Goal: Information Seeking & Learning: Learn about a topic

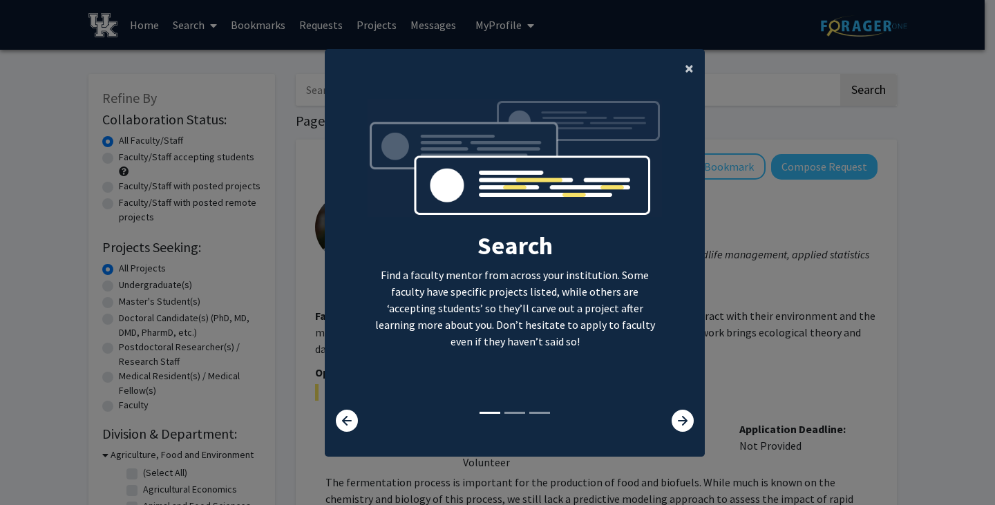
click at [685, 70] on span "×" at bounding box center [689, 67] width 9 height 21
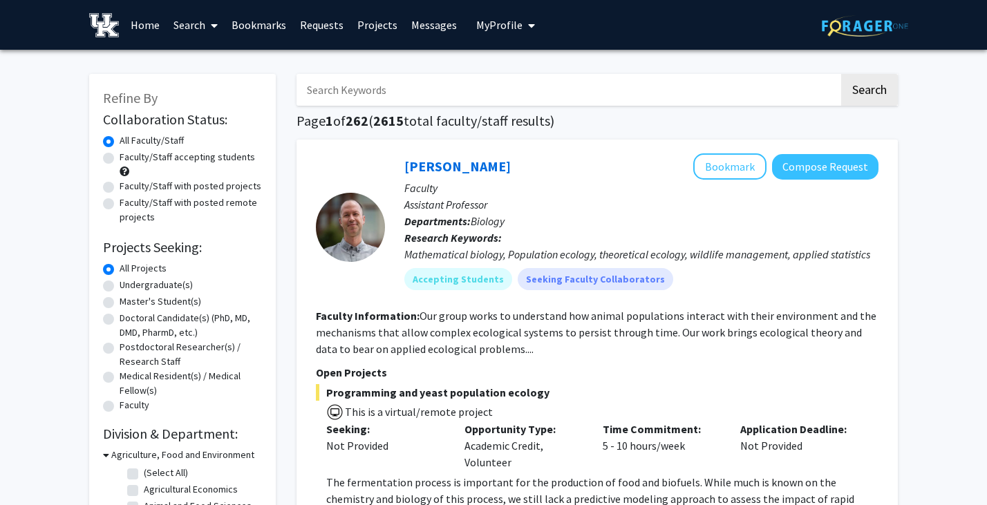
click at [143, 30] on link "Home" at bounding box center [145, 25] width 43 height 48
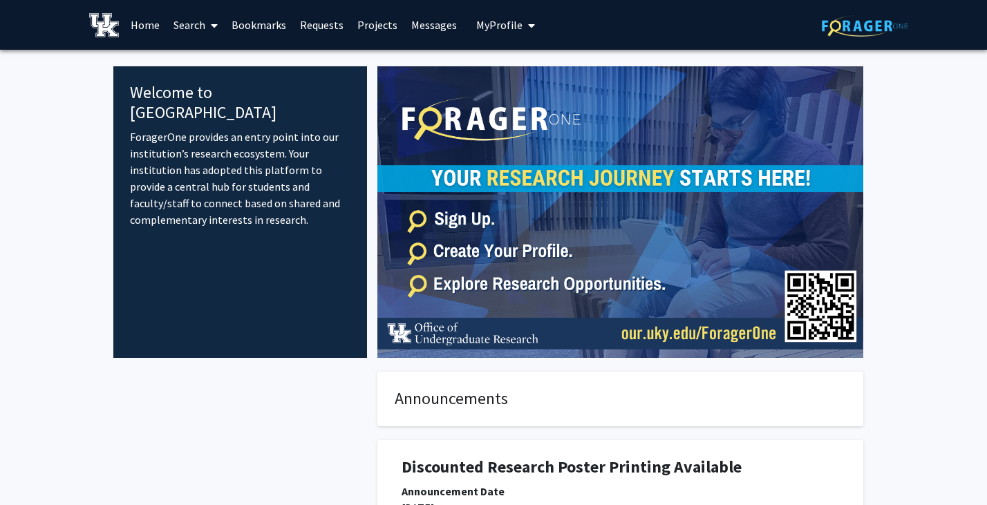
click at [503, 20] on span "My Profile" at bounding box center [499, 25] width 46 height 14
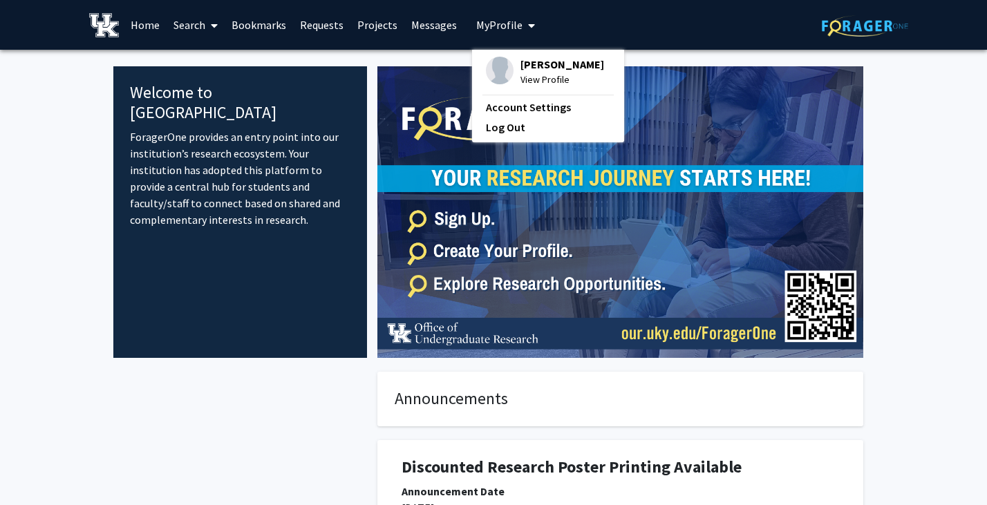
click at [544, 80] on span "View Profile" at bounding box center [562, 79] width 84 height 15
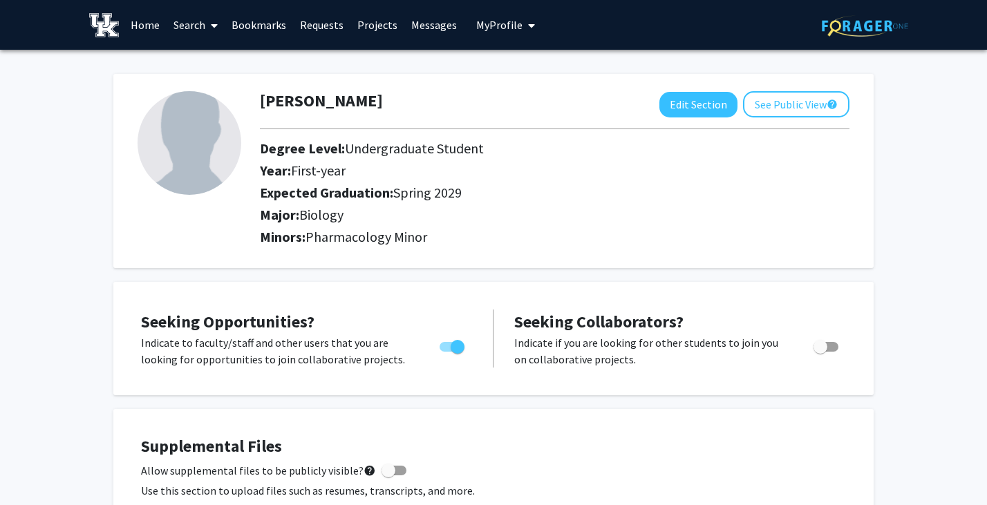
click at [198, 25] on link "Search" at bounding box center [196, 25] width 58 height 48
click at [207, 93] on span "Students" at bounding box center [209, 91] width 84 height 28
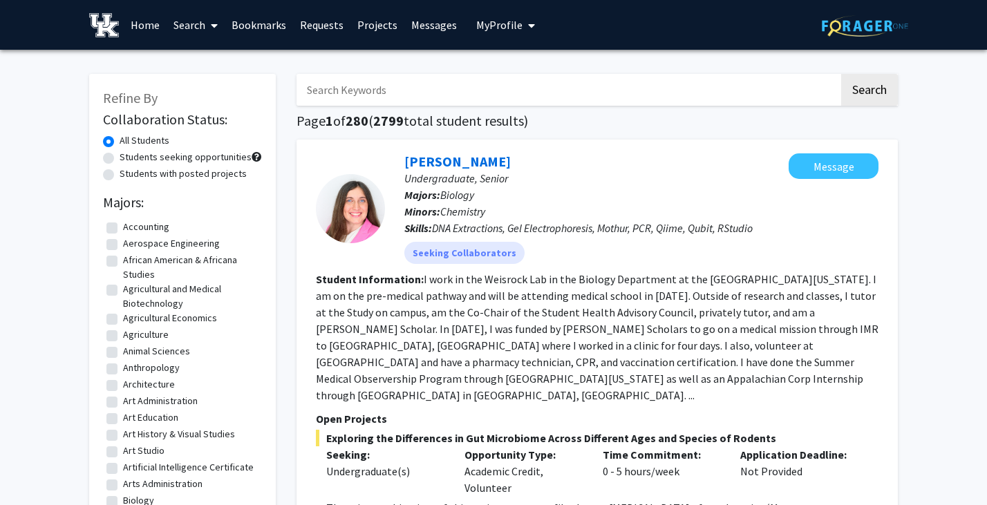
click at [205, 24] on link "Search" at bounding box center [196, 25] width 58 height 48
click at [211, 64] on span "Faculty/Staff" at bounding box center [218, 64] width 102 height 28
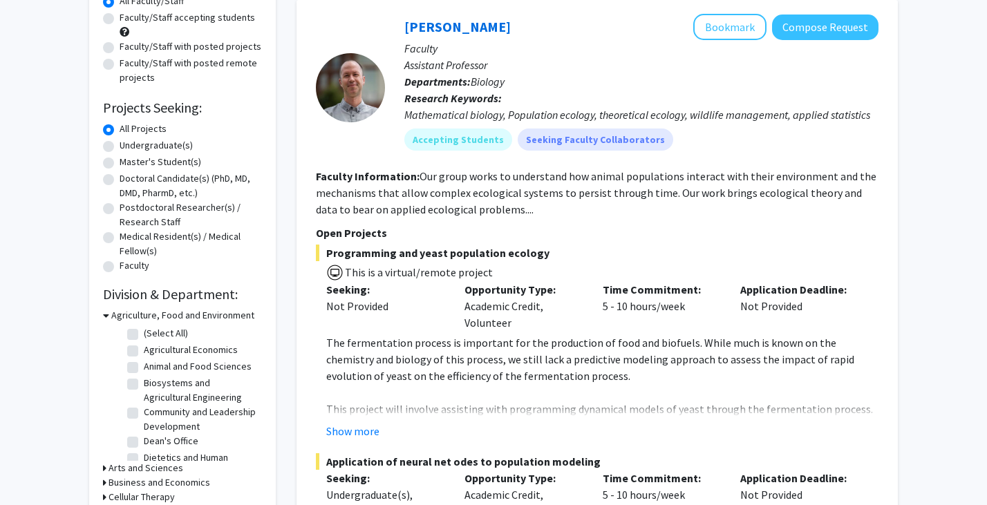
scroll to position [144, 0]
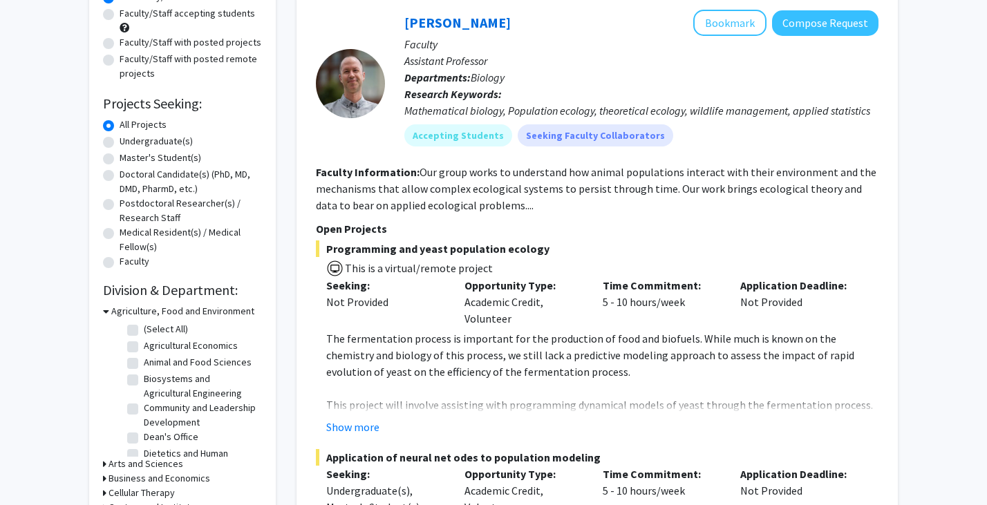
drag, startPoint x: 248, startPoint y: 338, endPoint x: 248, endPoint y: 345, distance: 7.6
click at [248, 345] on fg-checkbox-list "(Select All) (Select All) Agricultural Economics Agricultural Economics Animal …" at bounding box center [193, 509] width 138 height 380
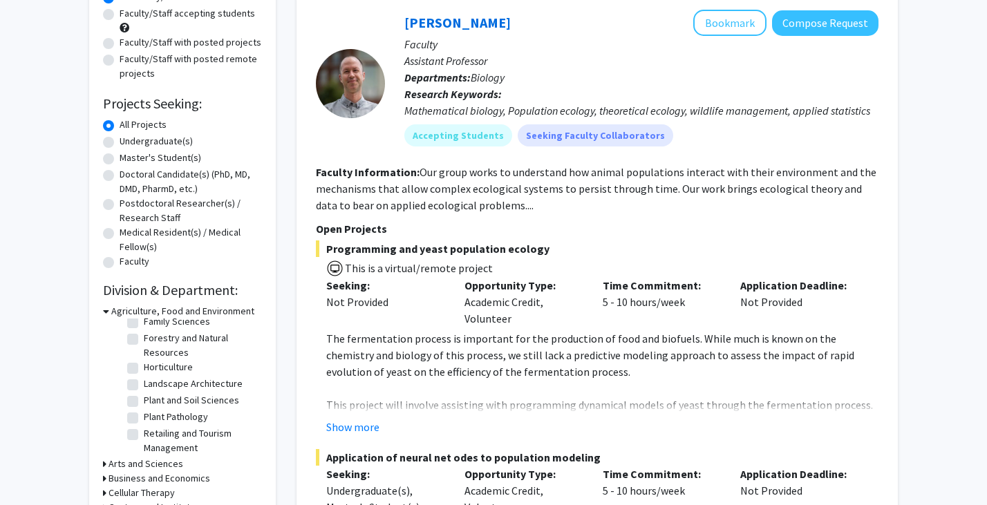
scroll to position [0, 0]
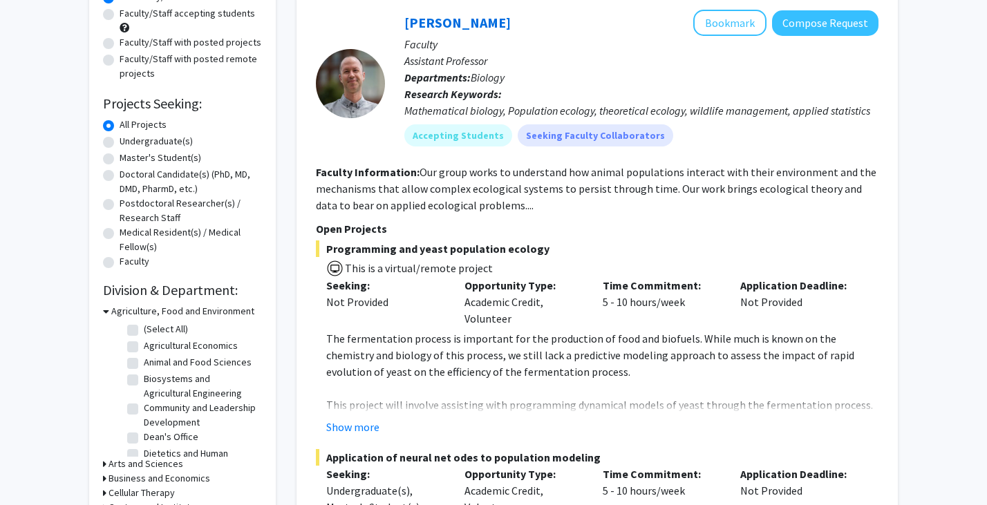
click at [99, 313] on div "Refine By Collaboration Status: Collaboration Status All Faculty/Staff Collabor…" at bounding box center [182, 389] width 187 height 918
click at [104, 312] on icon at bounding box center [106, 311] width 6 height 15
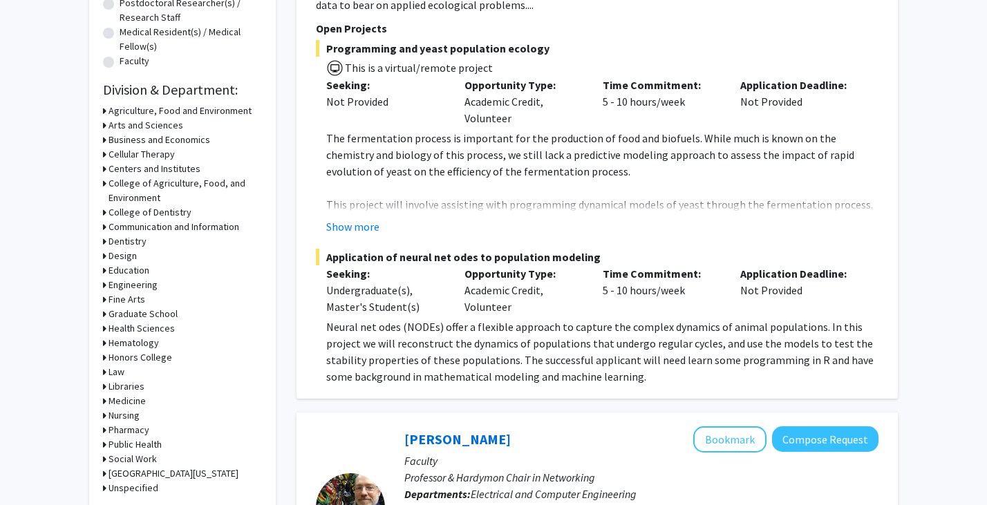
scroll to position [345, 0]
click at [106, 400] on div "Medicine" at bounding box center [182, 400] width 159 height 15
click at [102, 400] on div "Refine By Collaboration Status: Collaboration Status All Faculty/Staff Collabor…" at bounding box center [182, 118] width 187 height 779
click at [103, 401] on icon at bounding box center [104, 400] width 3 height 15
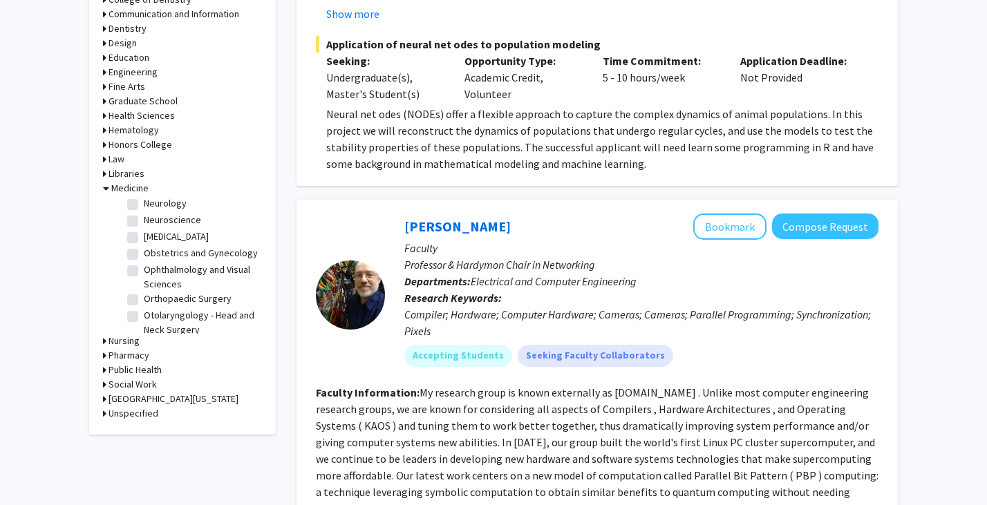
scroll to position [231, 0]
click at [144, 225] on label "Neuroscience" at bounding box center [172, 219] width 57 height 15
click at [144, 221] on input "Neuroscience" at bounding box center [148, 216] width 9 height 9
checkbox input "true"
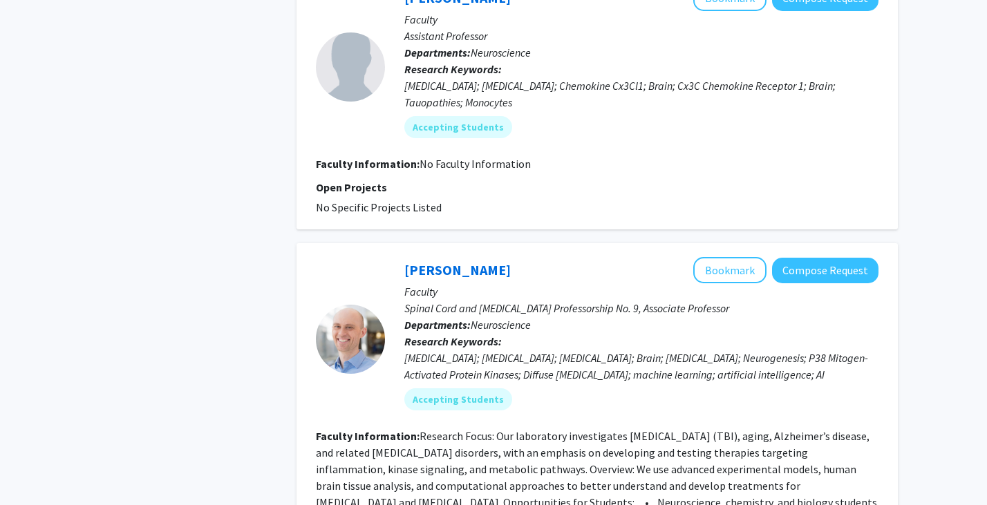
scroll to position [817, 0]
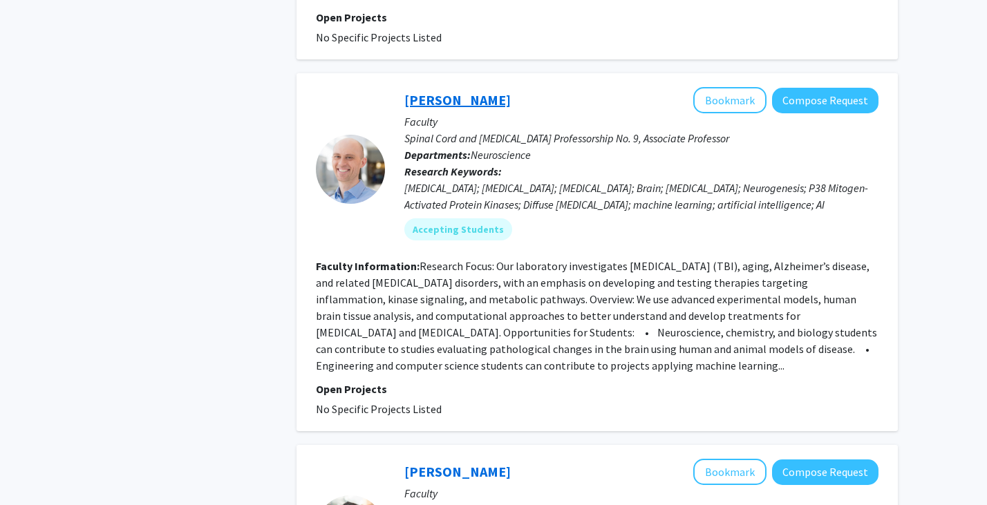
click at [434, 91] on link "[PERSON_NAME]" at bounding box center [457, 99] width 106 height 17
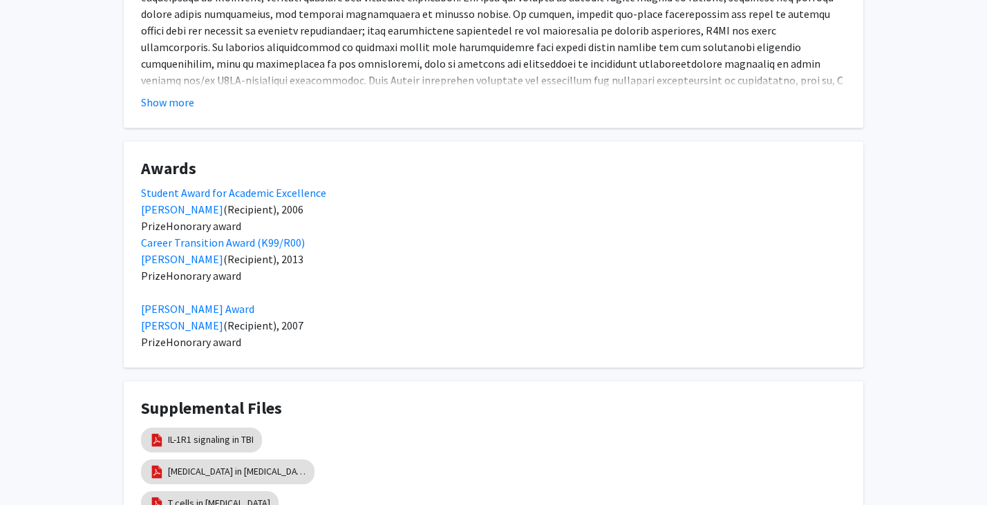
scroll to position [766, 0]
click at [180, 108] on button "Show more" at bounding box center [167, 103] width 53 height 17
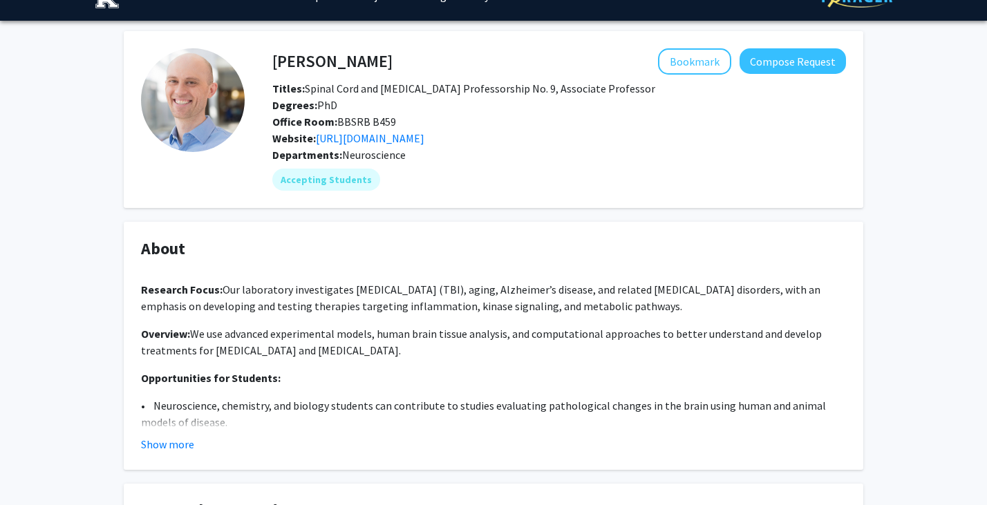
scroll to position [0, 0]
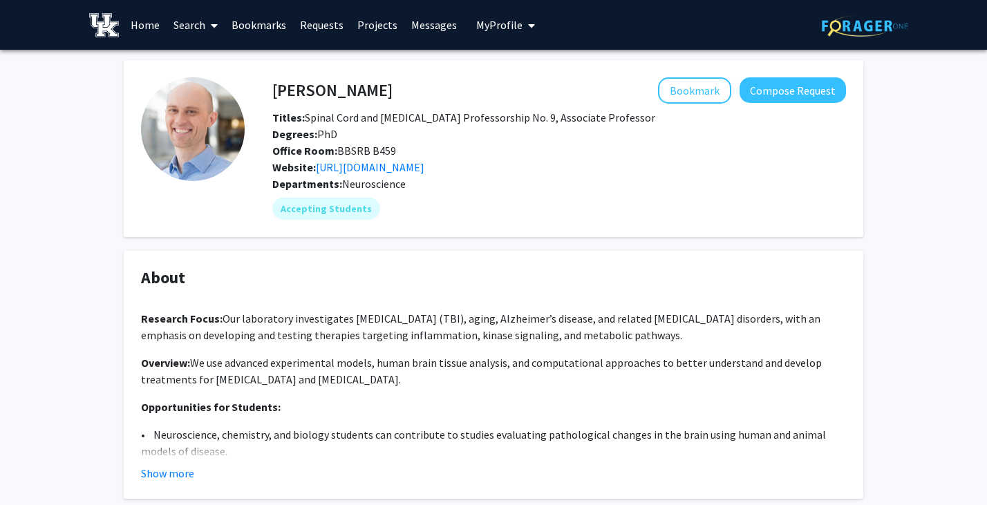
click at [180, 464] on fg-read-more "Research Focus: Our laboratory investigates [MEDICAL_DATA] (TBI), aging, Alzhei…" at bounding box center [493, 388] width 705 height 188
click at [175, 481] on button "Show more" at bounding box center [167, 473] width 53 height 17
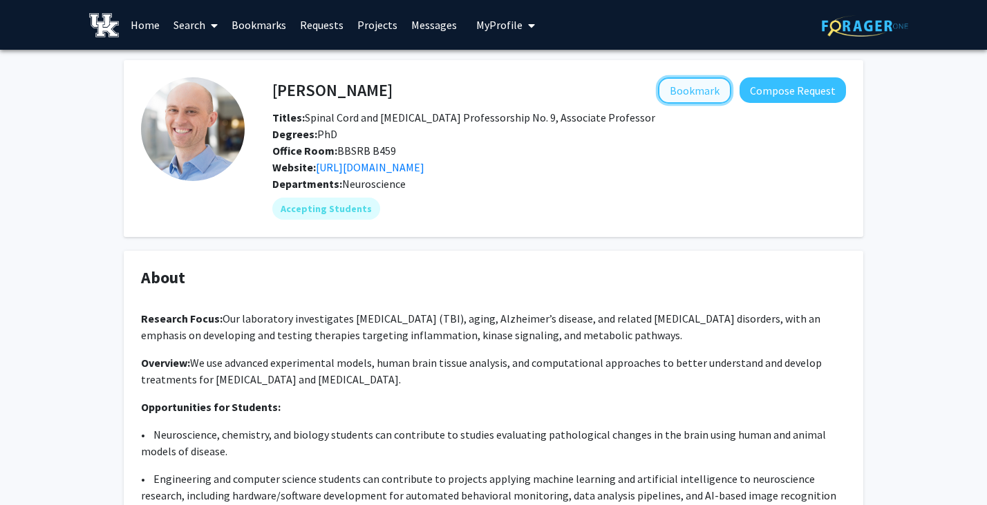
click at [692, 86] on button "Bookmark" at bounding box center [694, 90] width 73 height 26
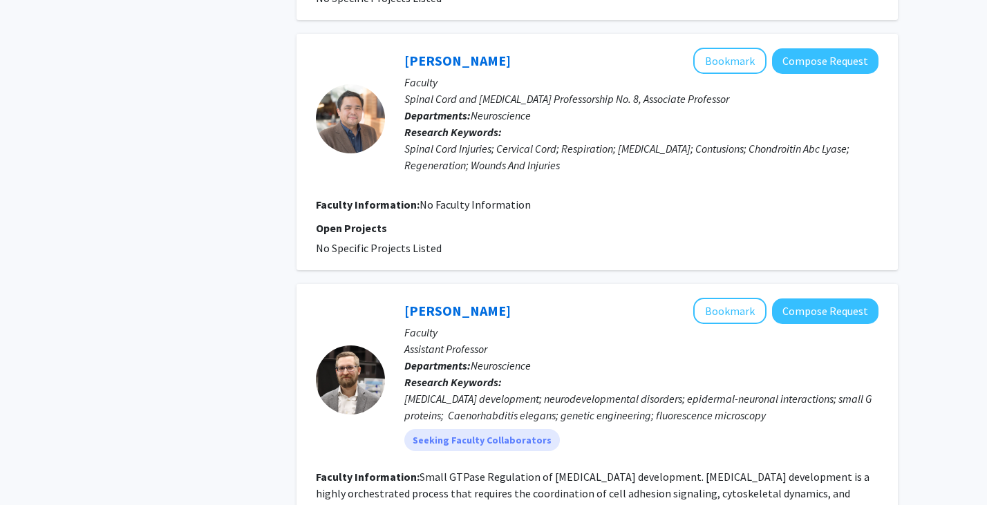
scroll to position [1177, 0]
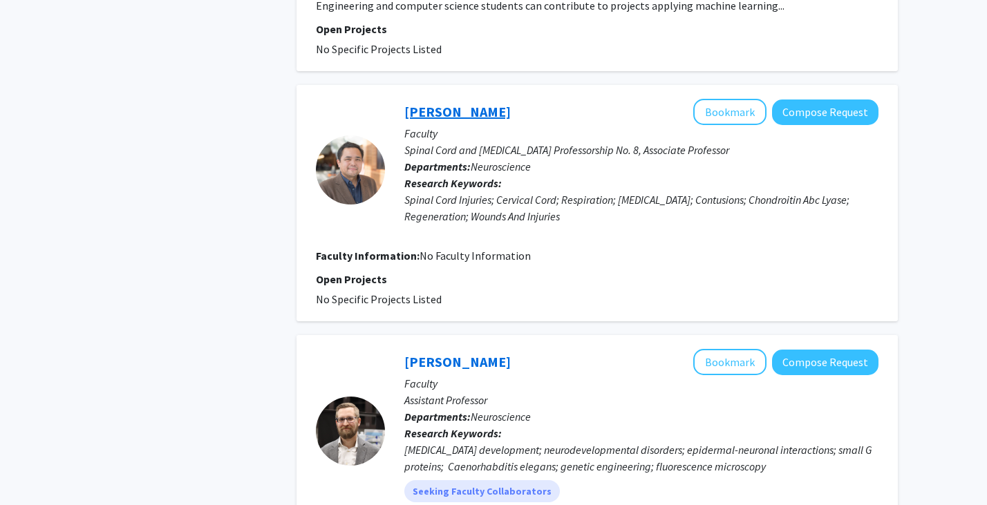
click at [444, 103] on link "[PERSON_NAME]" at bounding box center [457, 111] width 106 height 17
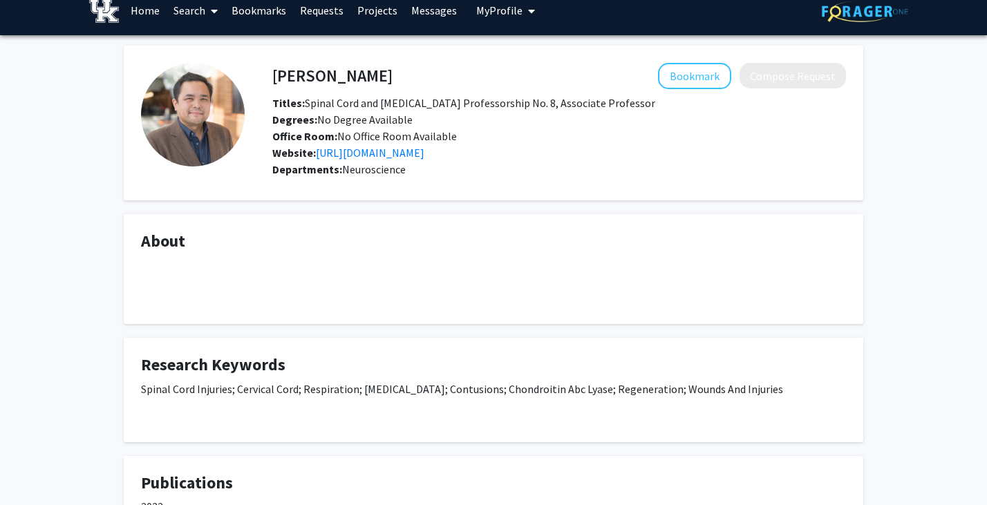
scroll to position [15, 0]
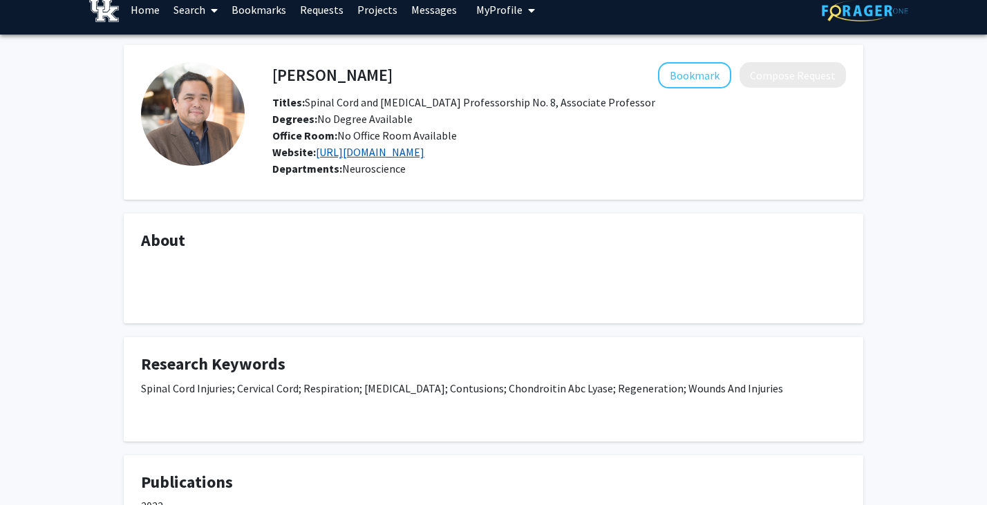
click at [411, 155] on link "[URL][DOMAIN_NAME]" at bounding box center [370, 152] width 108 height 14
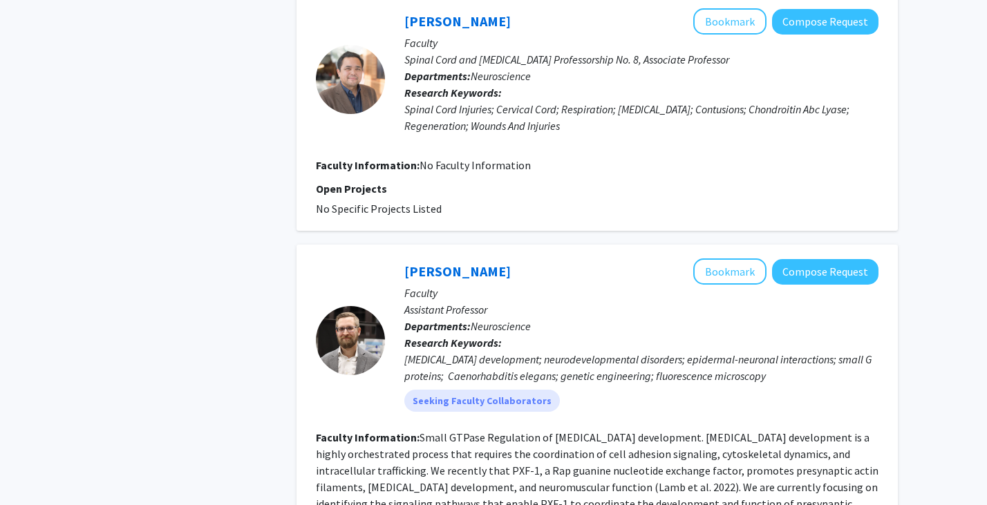
scroll to position [1264, 0]
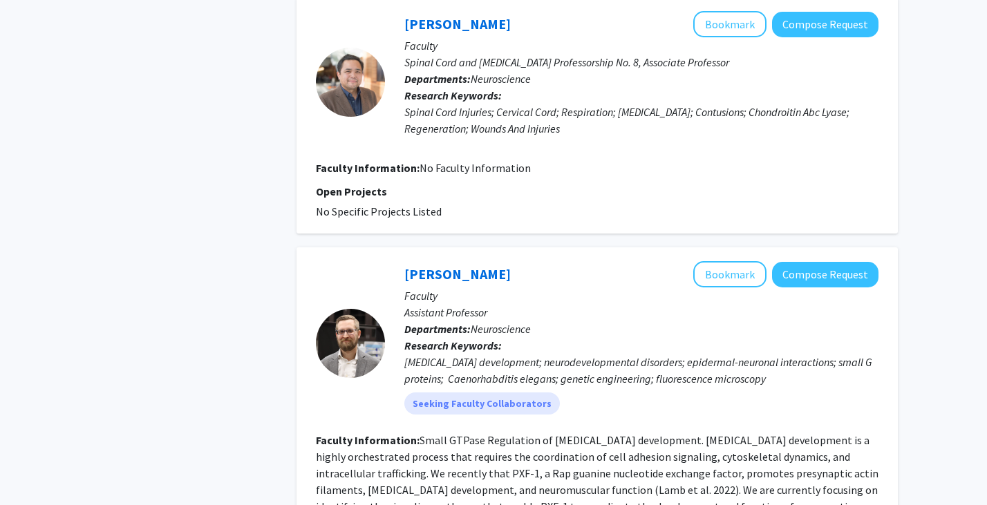
click at [39, 235] on div "Refine By Collaboration Status: Collaboration Status All Faculty/Staff Collabor…" at bounding box center [493, 251] width 987 height 2932
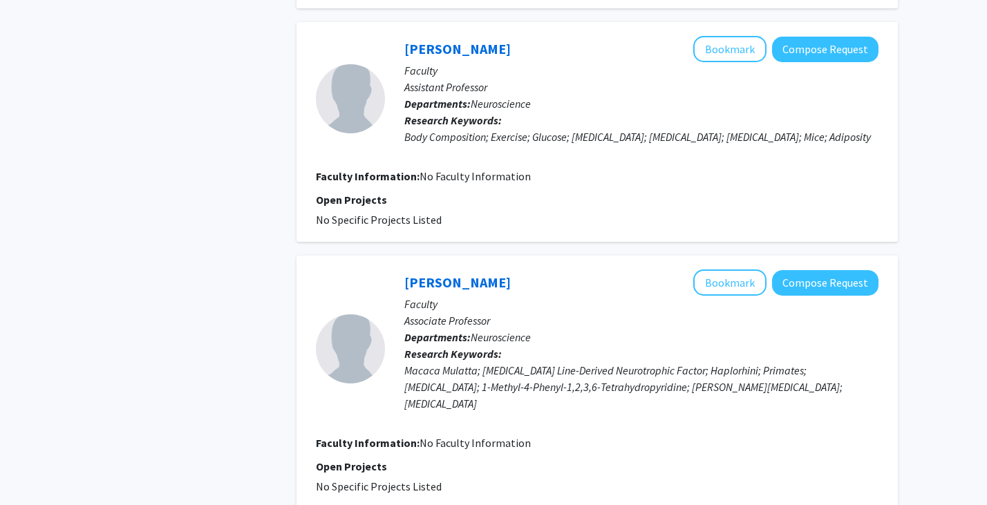
scroll to position [2485, 0]
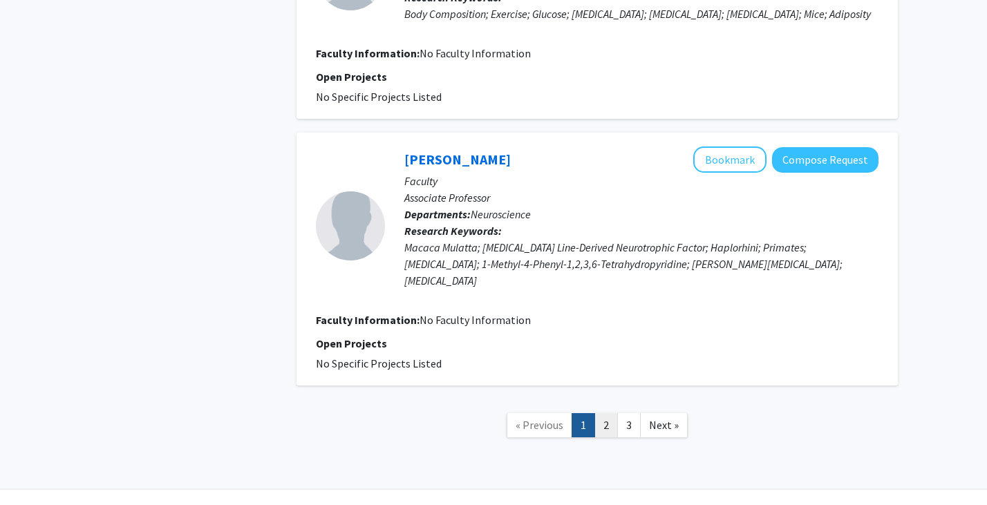
click at [611, 413] on link "2" at bounding box center [605, 425] width 23 height 24
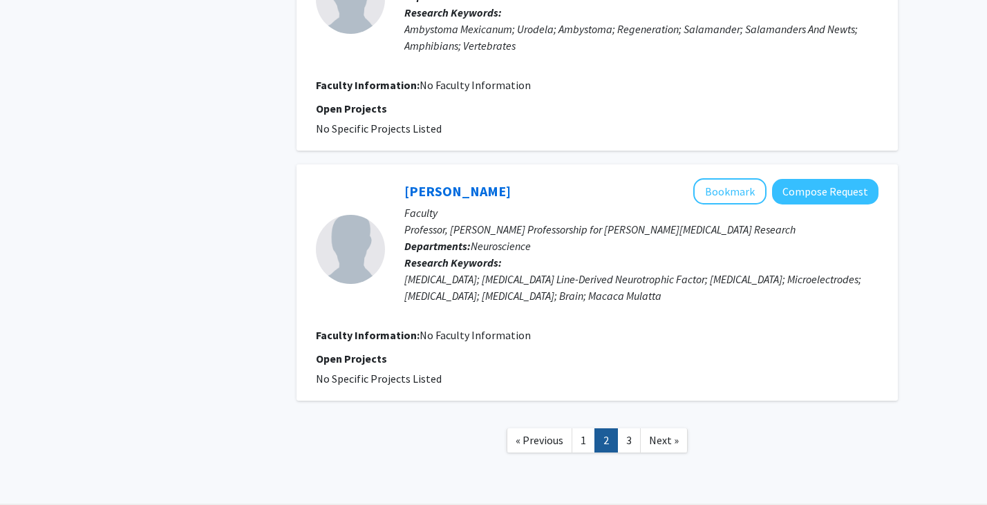
scroll to position [2275, 0]
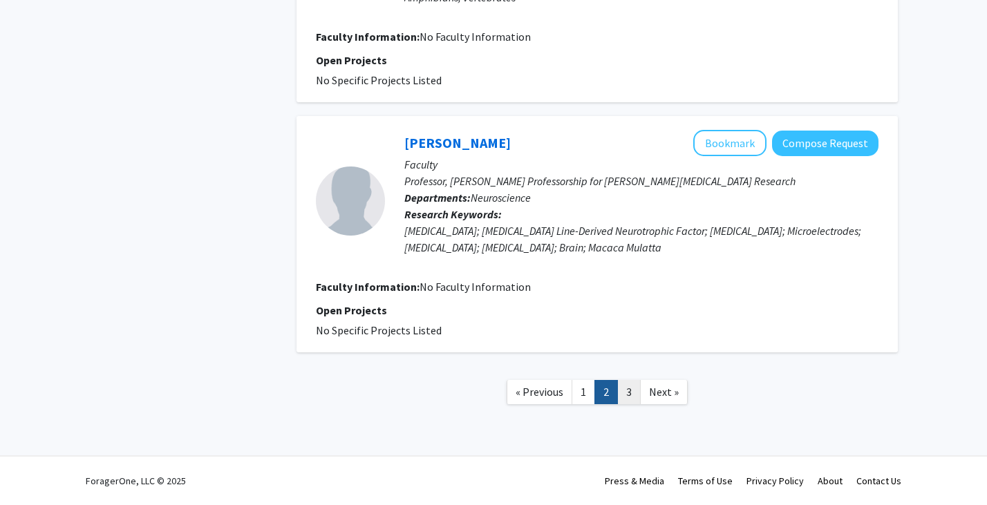
click at [618, 386] on link "3" at bounding box center [628, 392] width 23 height 24
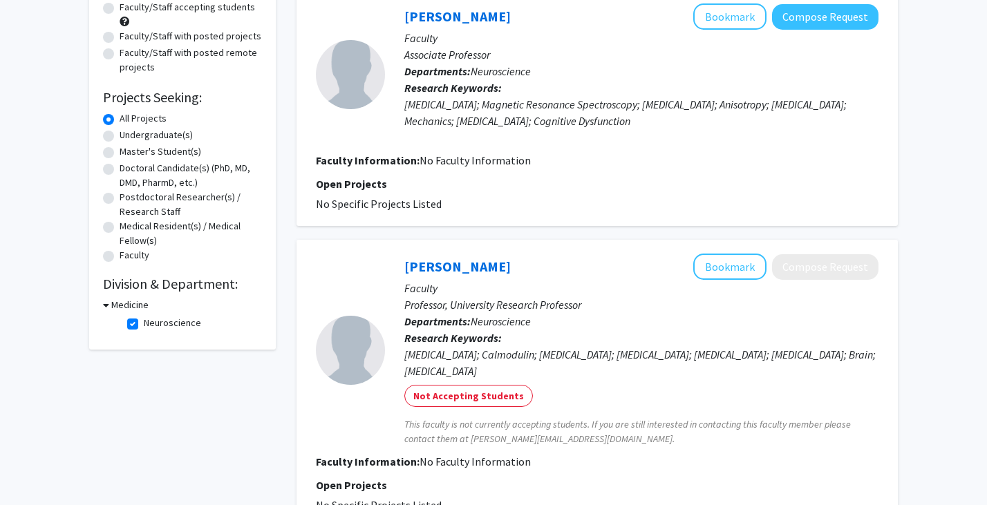
scroll to position [151, 0]
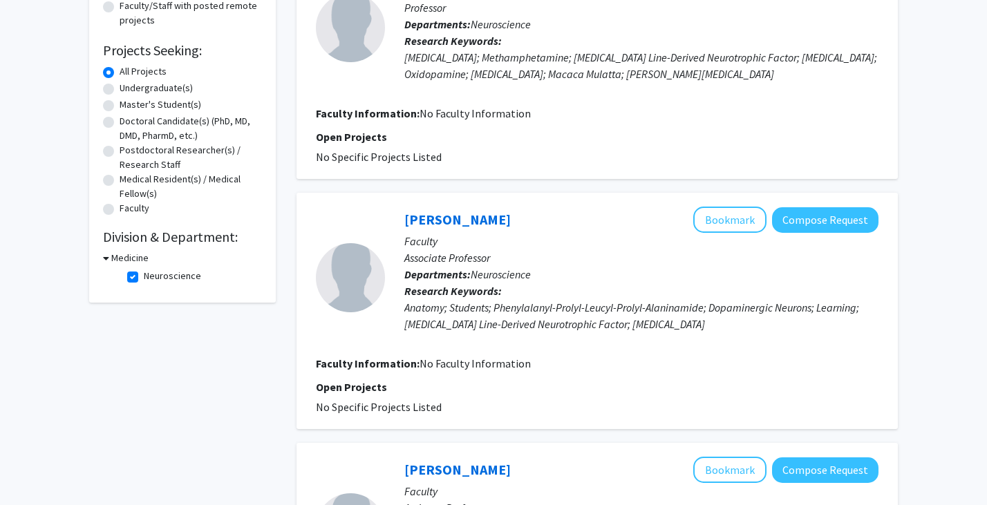
scroll to position [195, 0]
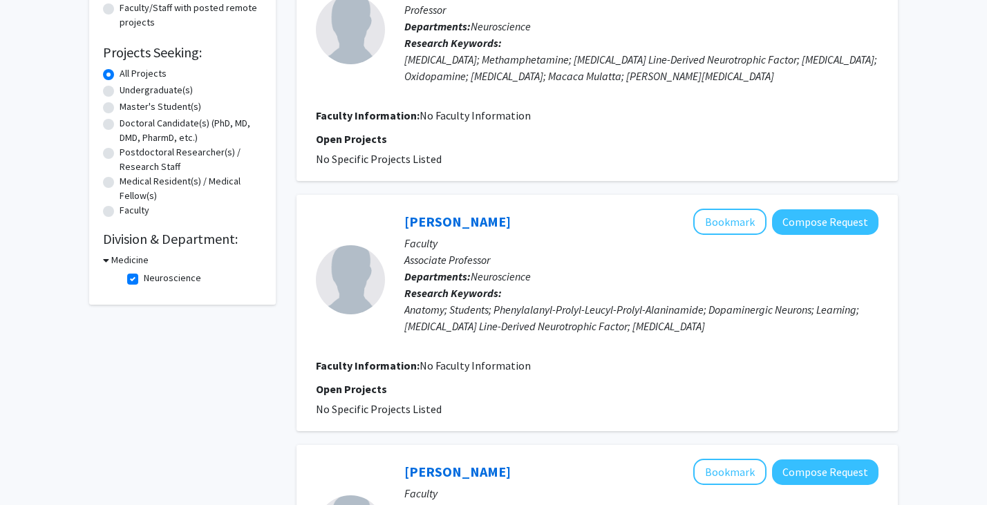
click at [144, 274] on label "Neuroscience" at bounding box center [172, 278] width 57 height 15
click at [144, 274] on input "Neuroscience" at bounding box center [148, 275] width 9 height 9
checkbox input "false"
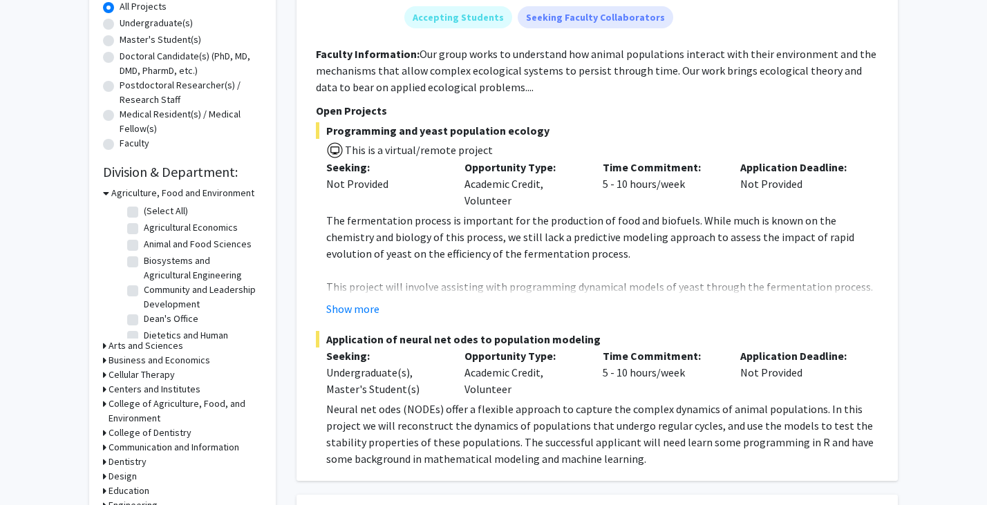
scroll to position [310, 0]
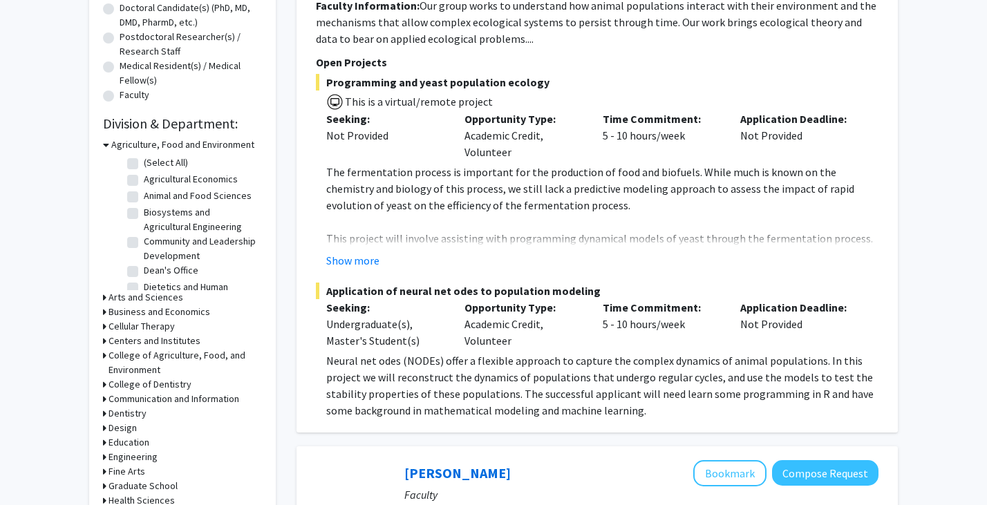
click at [108, 143] on icon at bounding box center [106, 144] width 6 height 15
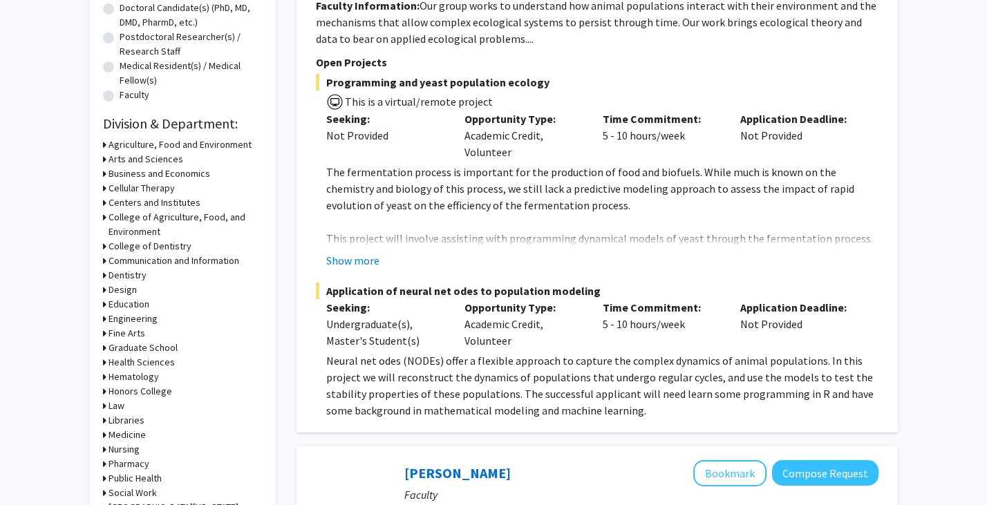
click at [105, 187] on icon at bounding box center [104, 188] width 3 height 15
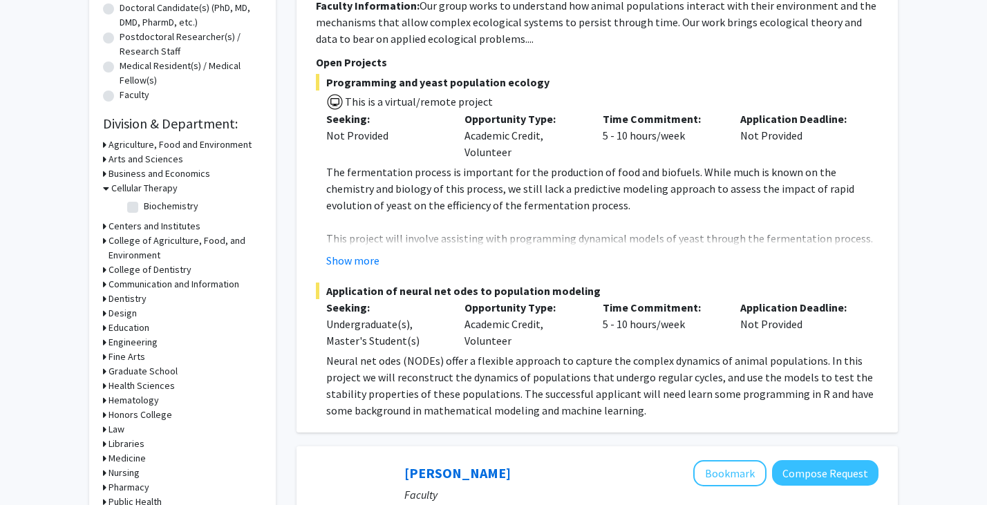
click at [105, 187] on icon at bounding box center [106, 188] width 6 height 15
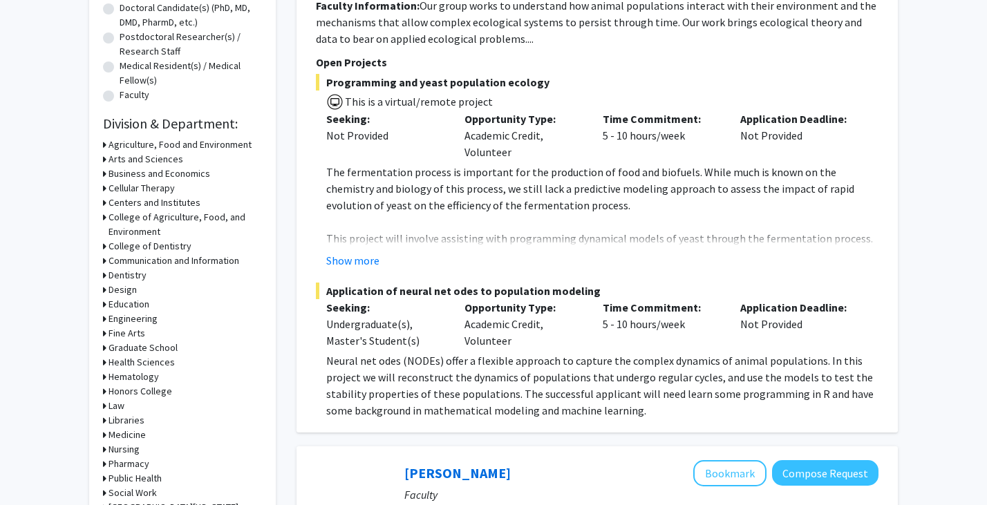
click at [106, 390] on div "Honors College" at bounding box center [182, 391] width 159 height 15
click at [104, 390] on icon at bounding box center [104, 391] width 3 height 15
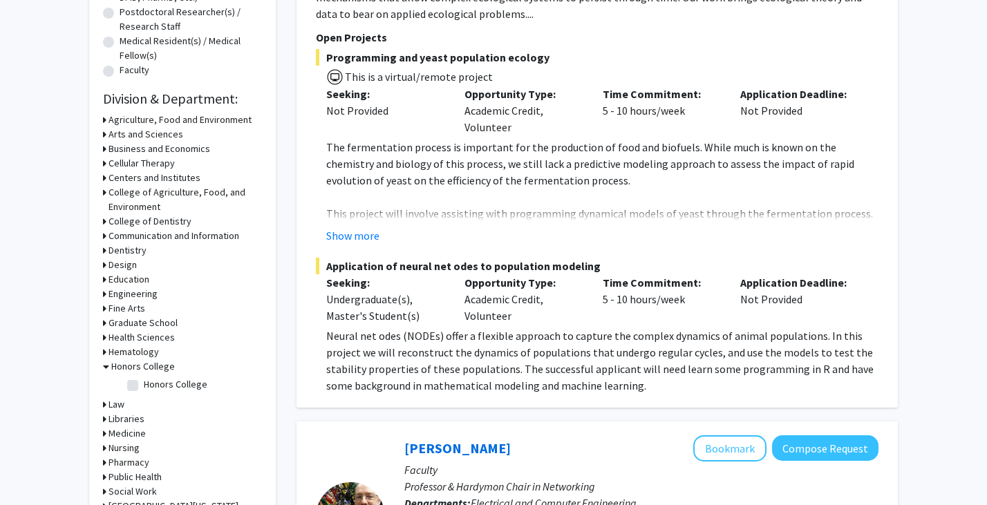
click at [138, 383] on fg-checkbox "Honors College Honors College" at bounding box center [192, 385] width 131 height 17
click at [144, 383] on label "Honors College" at bounding box center [176, 384] width 64 height 15
click at [144, 383] on input "Honors College" at bounding box center [148, 381] width 9 height 9
checkbox input "true"
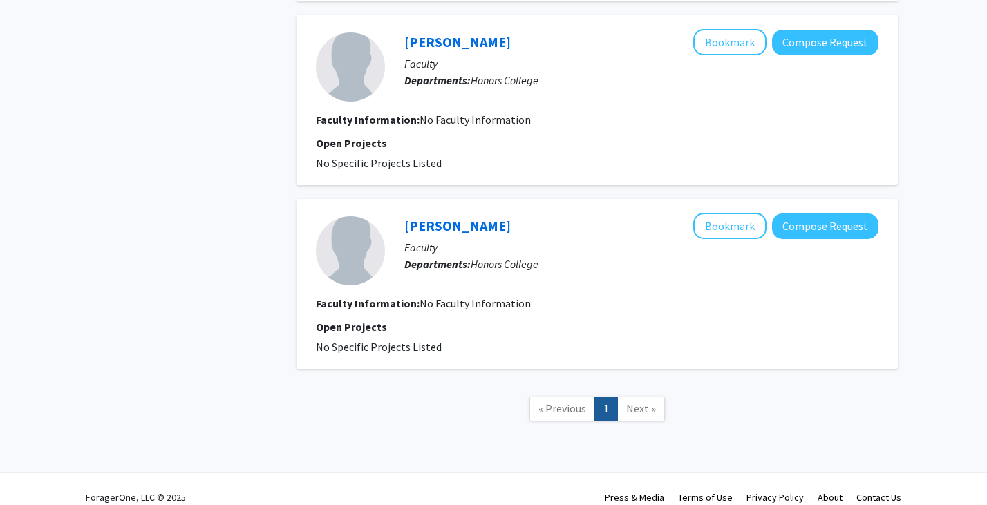
scroll to position [1321, 0]
click at [627, 402] on span "Next »" at bounding box center [641, 409] width 30 height 14
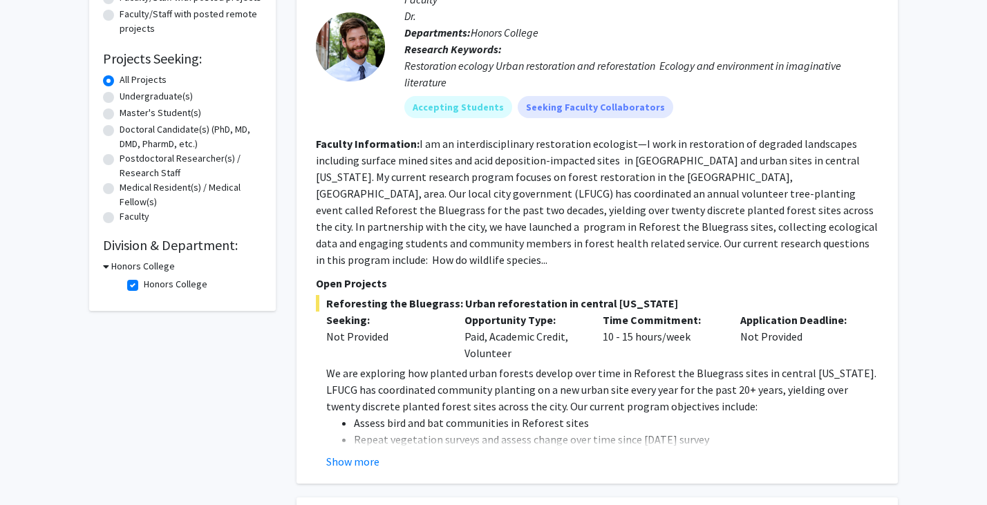
scroll to position [188, 0]
click at [346, 454] on button "Show more" at bounding box center [352, 462] width 53 height 17
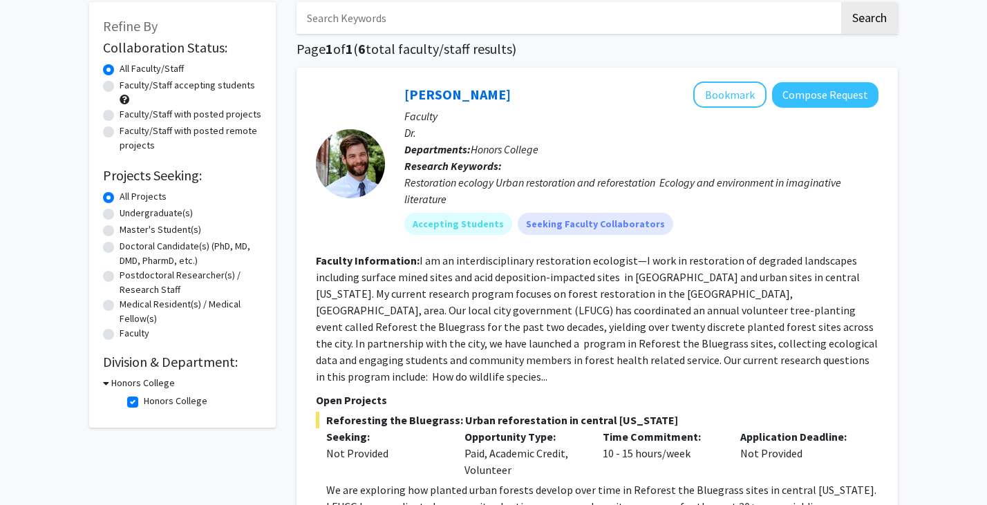
scroll to position [73, 0]
click at [719, 97] on button "Bookmark" at bounding box center [729, 94] width 73 height 26
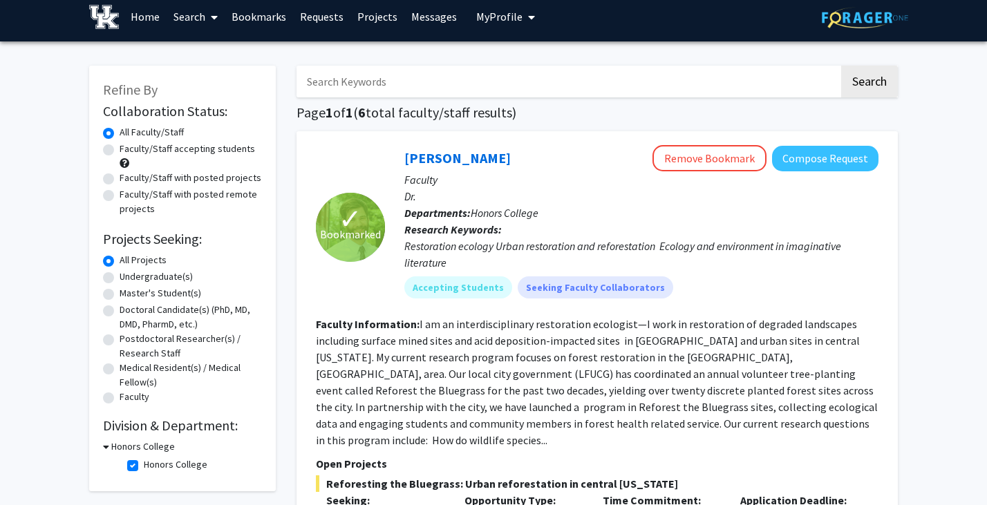
scroll to position [0, 0]
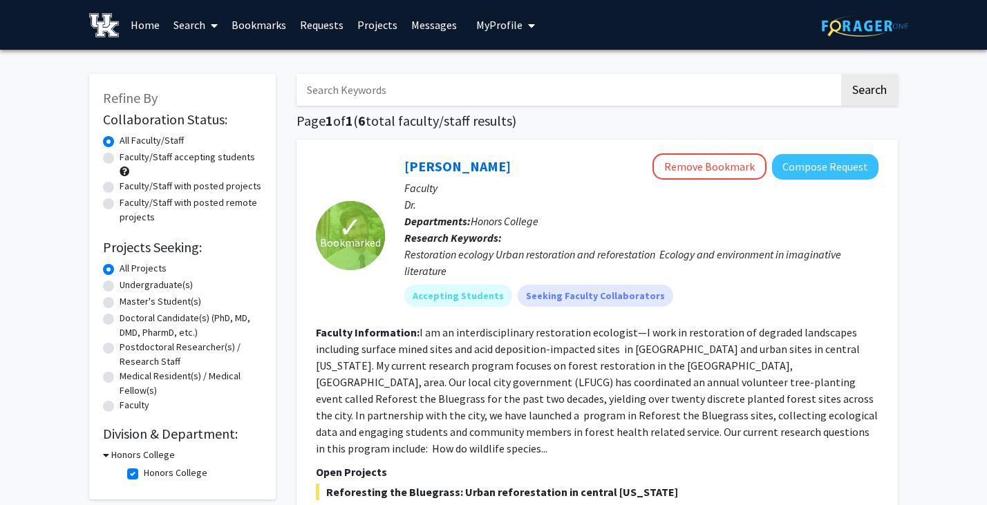
click at [144, 471] on label "Honors College" at bounding box center [176, 473] width 64 height 15
click at [144, 471] on input "Honors College" at bounding box center [148, 470] width 9 height 9
checkbox input "false"
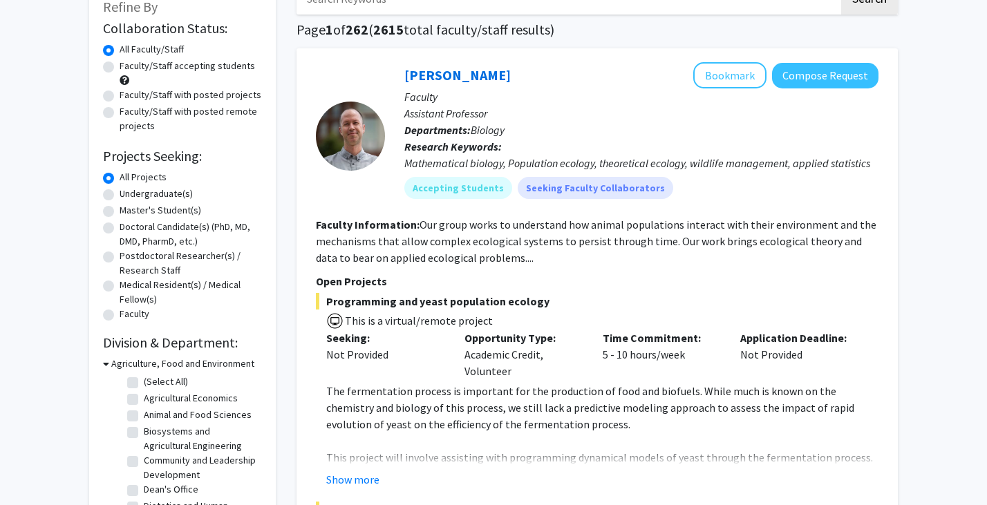
scroll to position [137, 0]
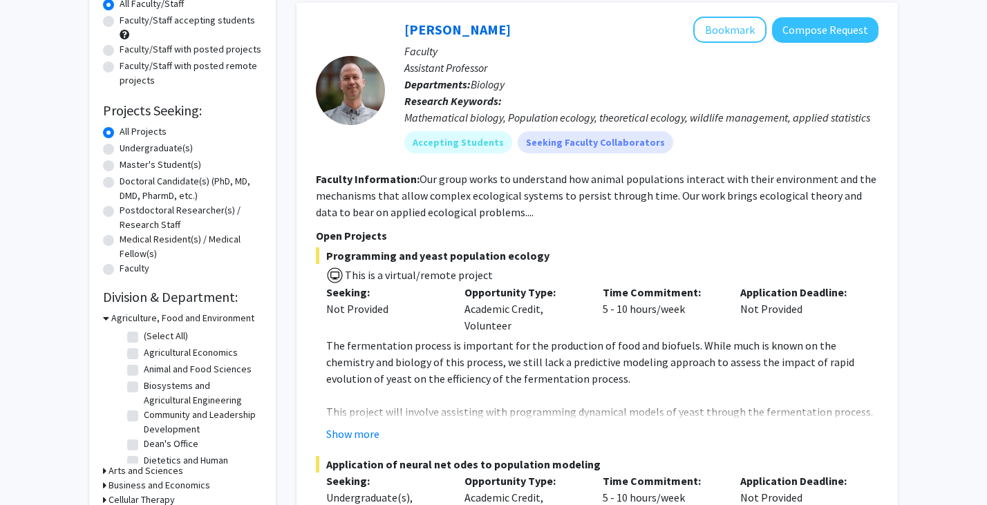
click at [120, 148] on label "Undergraduate(s)" at bounding box center [156, 148] width 73 height 15
click at [120, 148] on input "Undergraduate(s)" at bounding box center [124, 145] width 9 height 9
radio input "true"
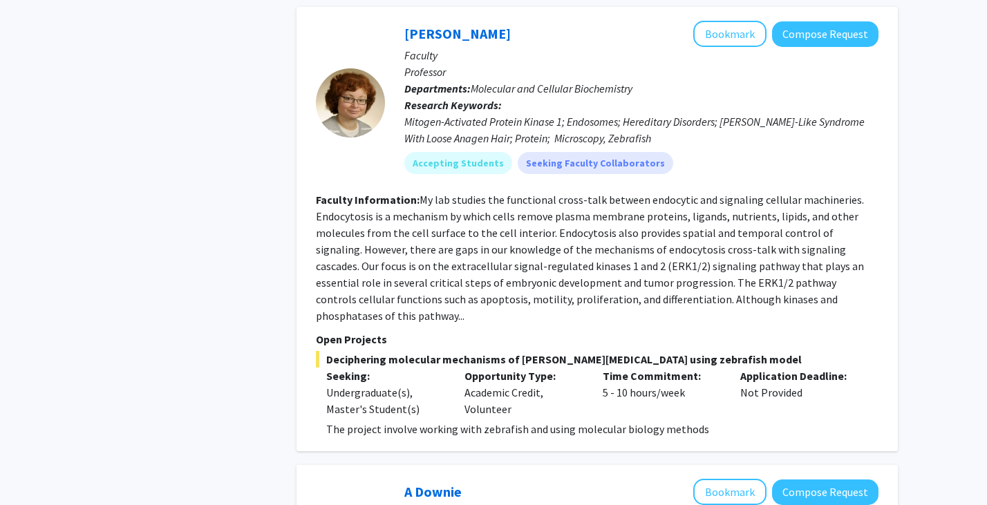
scroll to position [614, 0]
click at [730, 37] on button "Bookmark" at bounding box center [729, 33] width 73 height 26
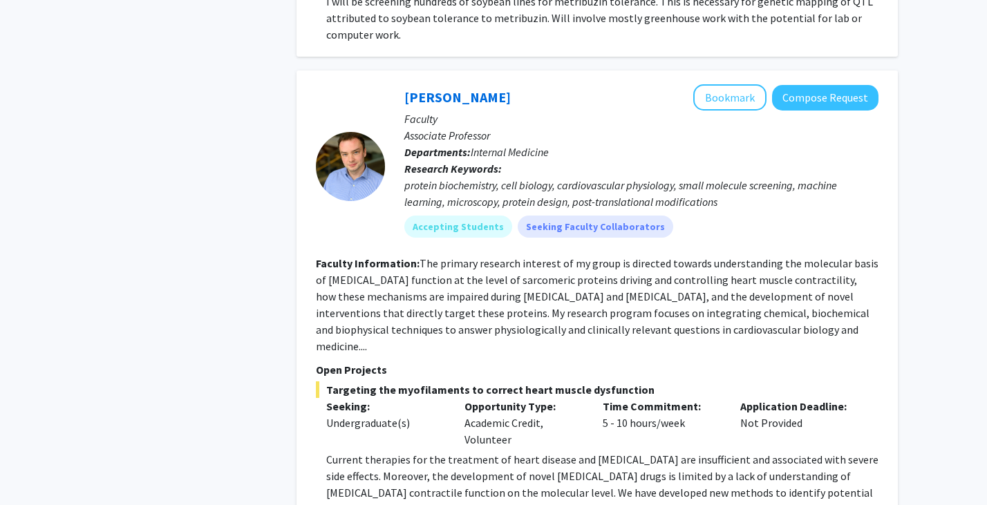
scroll to position [2369, 0]
click at [745, 84] on button "Bookmark" at bounding box center [729, 97] width 73 height 26
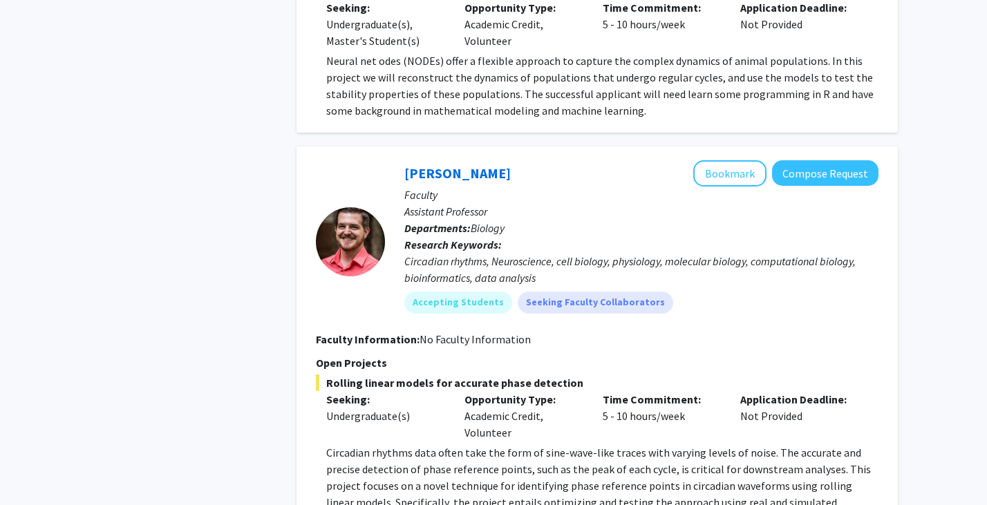
scroll to position [5675, 0]
click at [721, 160] on button "Bookmark" at bounding box center [729, 173] width 73 height 26
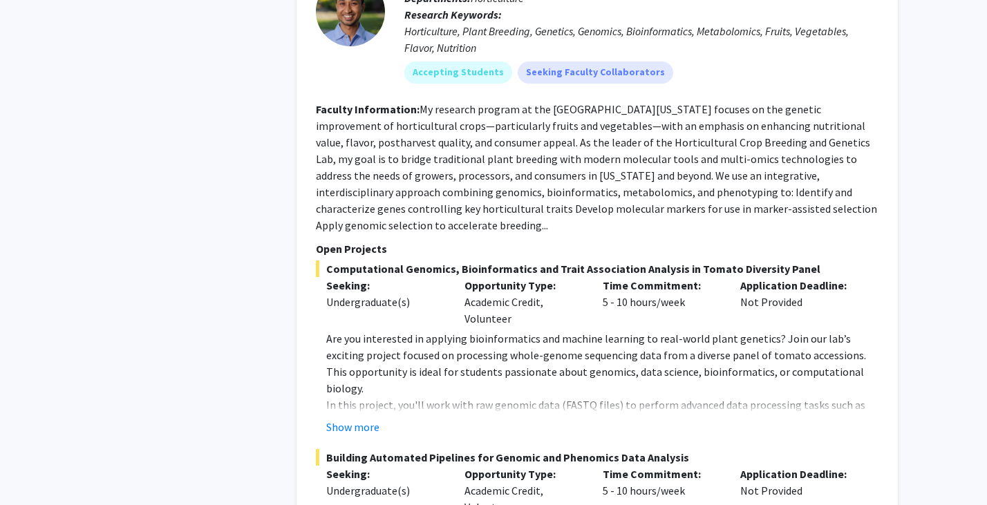
scroll to position [6677, 0]
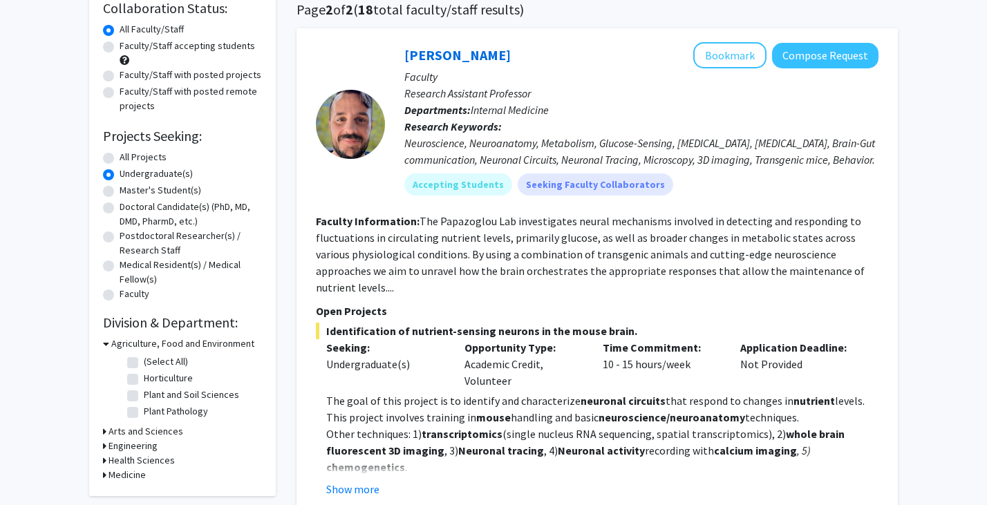
scroll to position [117, 0]
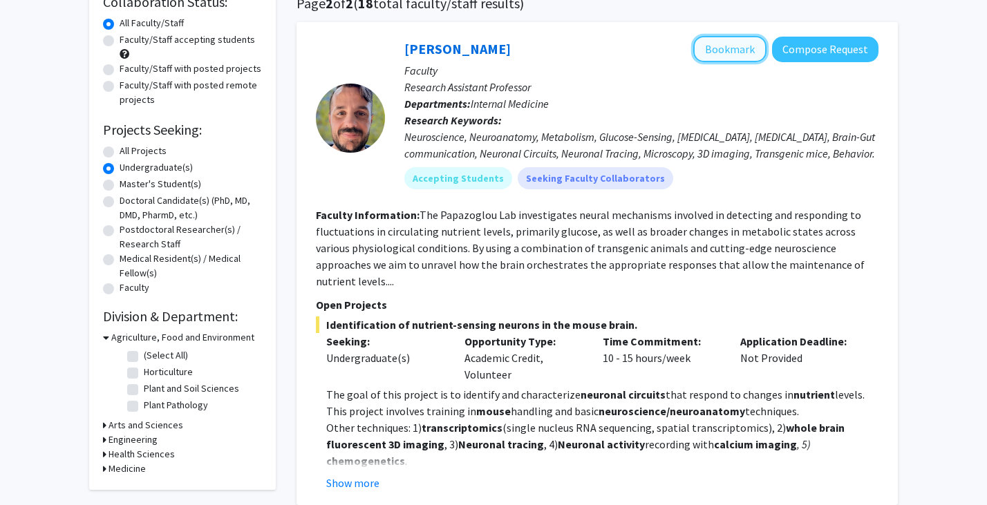
click at [730, 37] on button "Bookmark" at bounding box center [729, 49] width 73 height 26
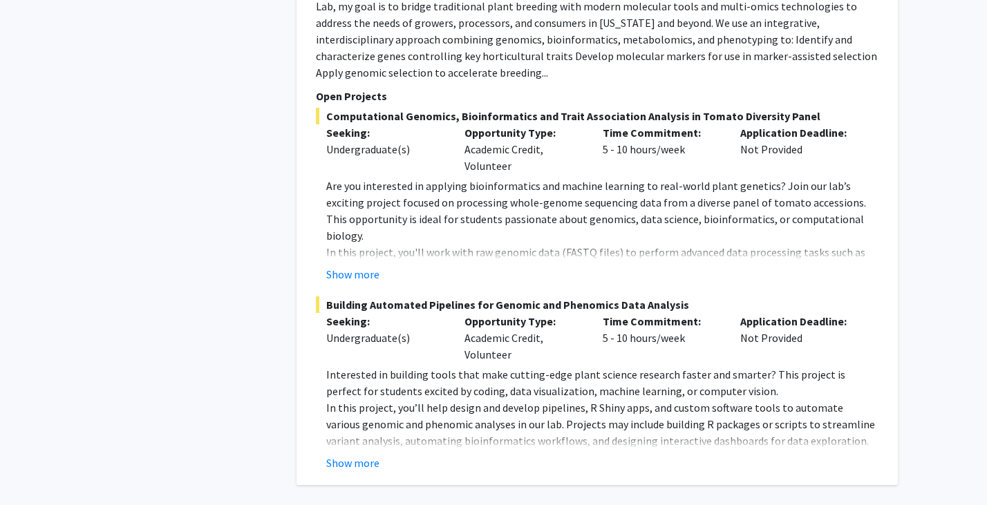
scroll to position [6676, 0]
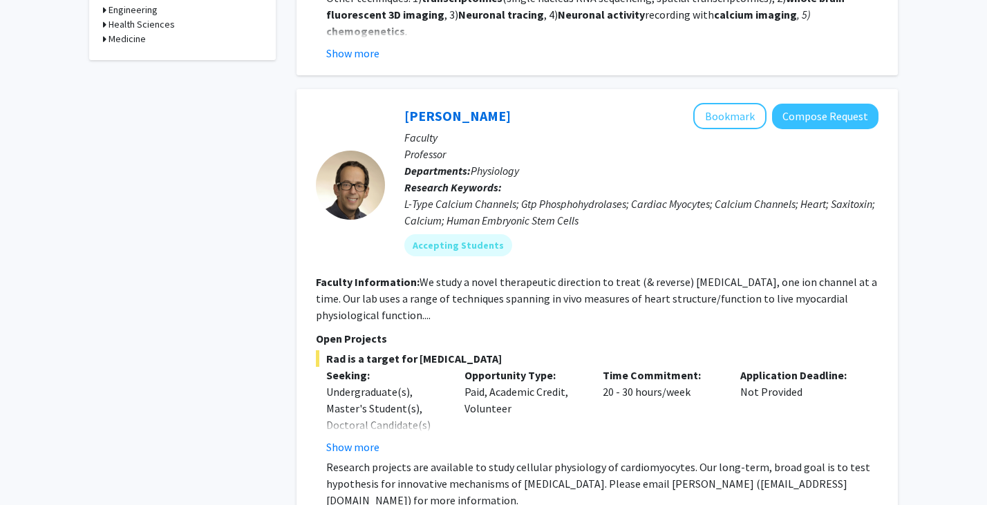
scroll to position [582, 0]
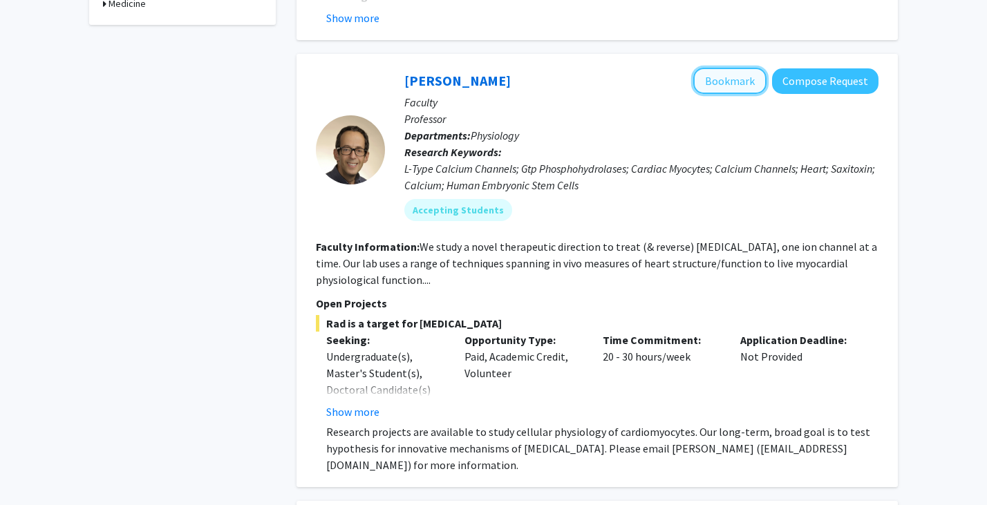
click at [748, 69] on button "Bookmark" at bounding box center [729, 81] width 73 height 26
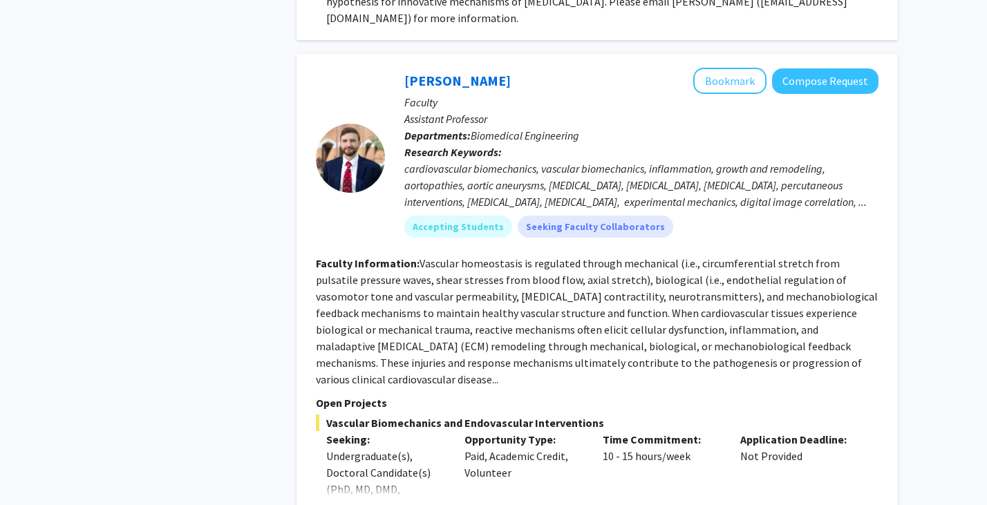
scroll to position [1030, 0]
click at [713, 69] on button "Bookmark" at bounding box center [729, 80] width 73 height 26
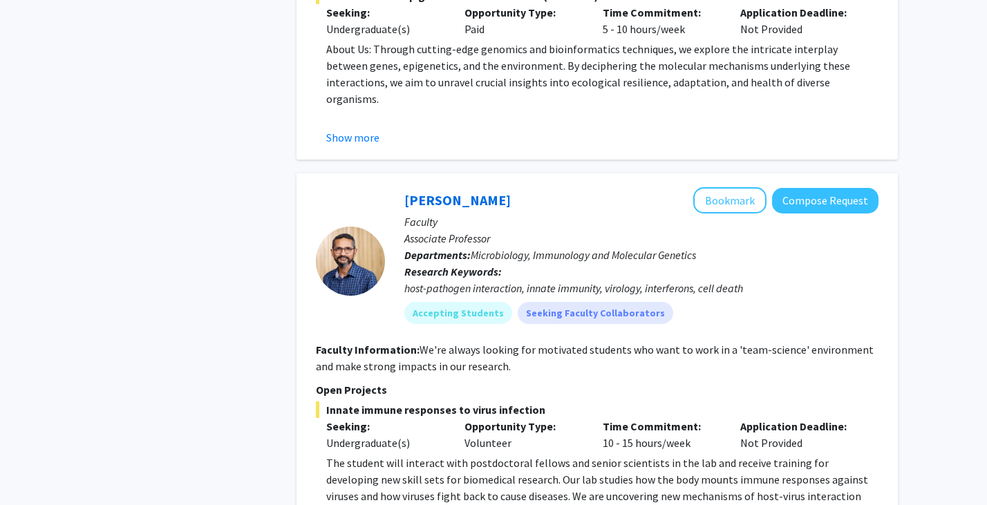
scroll to position [2552, 0]
